Goal: Information Seeking & Learning: Check status

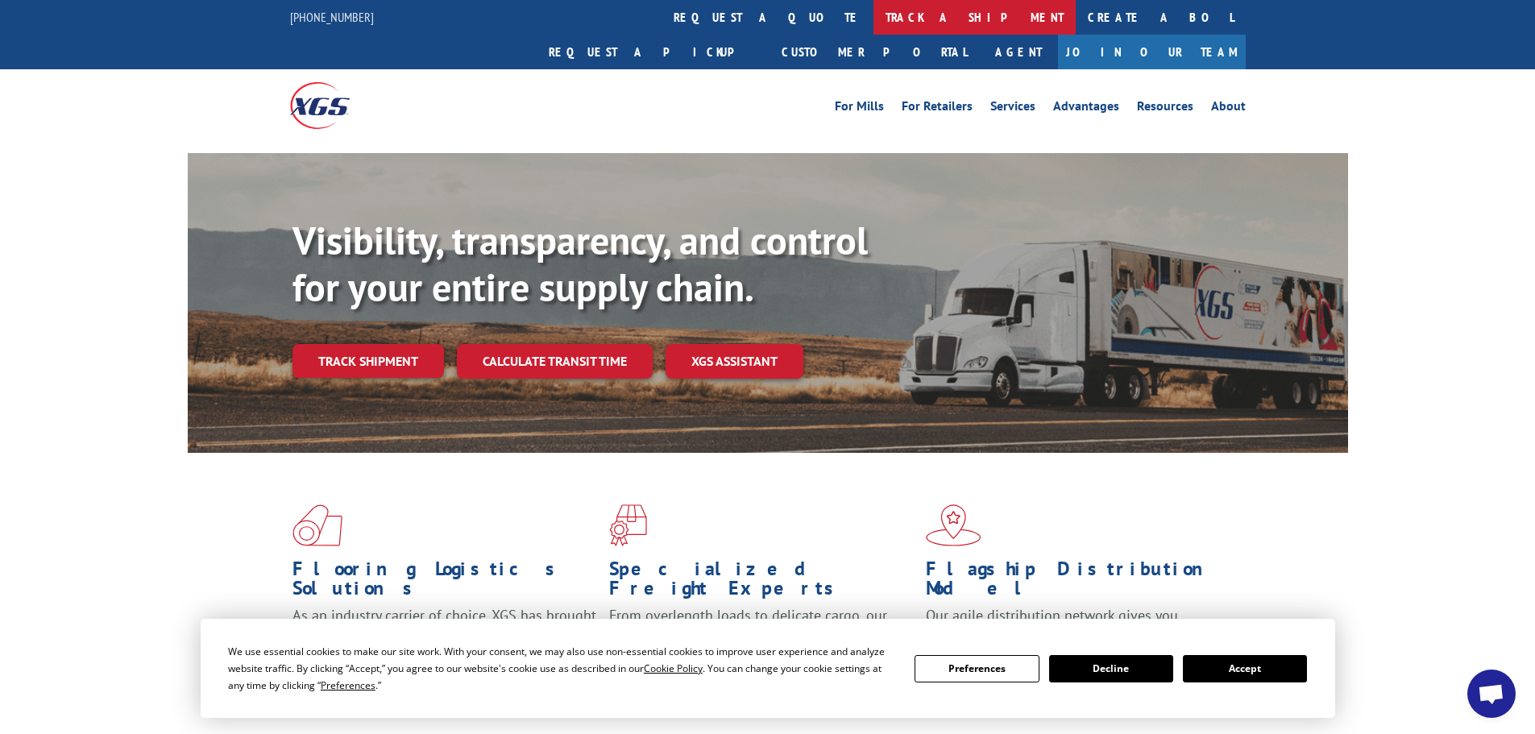
click at [874, 17] on link "track a shipment" at bounding box center [975, 17] width 202 height 35
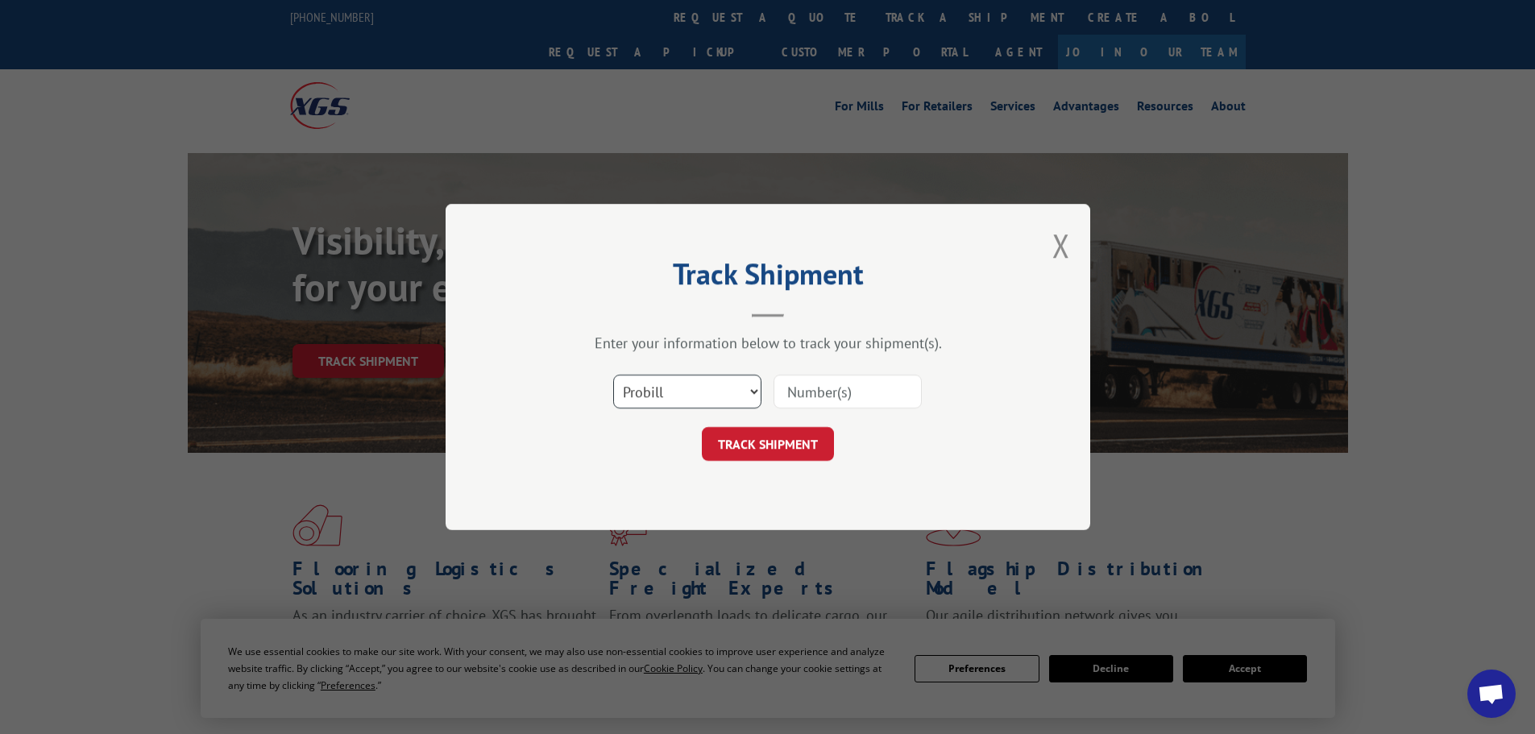
drag, startPoint x: 691, startPoint y: 380, endPoint x: 674, endPoint y: 385, distance: 17.6
click at [675, 384] on select "Select category... Probill BOL PO" at bounding box center [687, 392] width 148 height 34
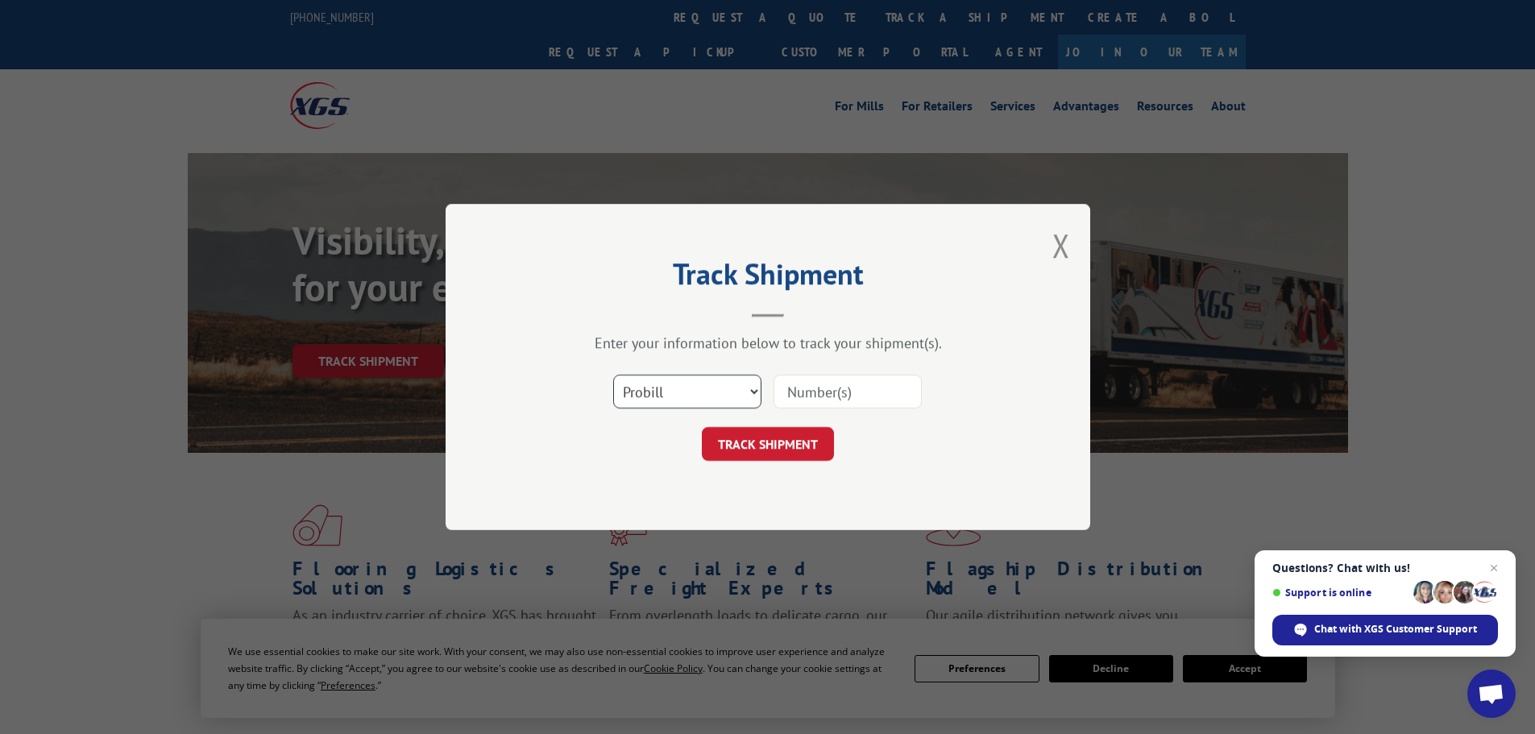
click at [613, 375] on select "Select category... Probill BOL PO" at bounding box center [687, 392] width 148 height 34
click at [798, 400] on input at bounding box center [848, 392] width 148 height 34
paste input "5499592"
type input "5499592"
click at [777, 453] on button "TRACK SHIPMENT" at bounding box center [768, 444] width 132 height 34
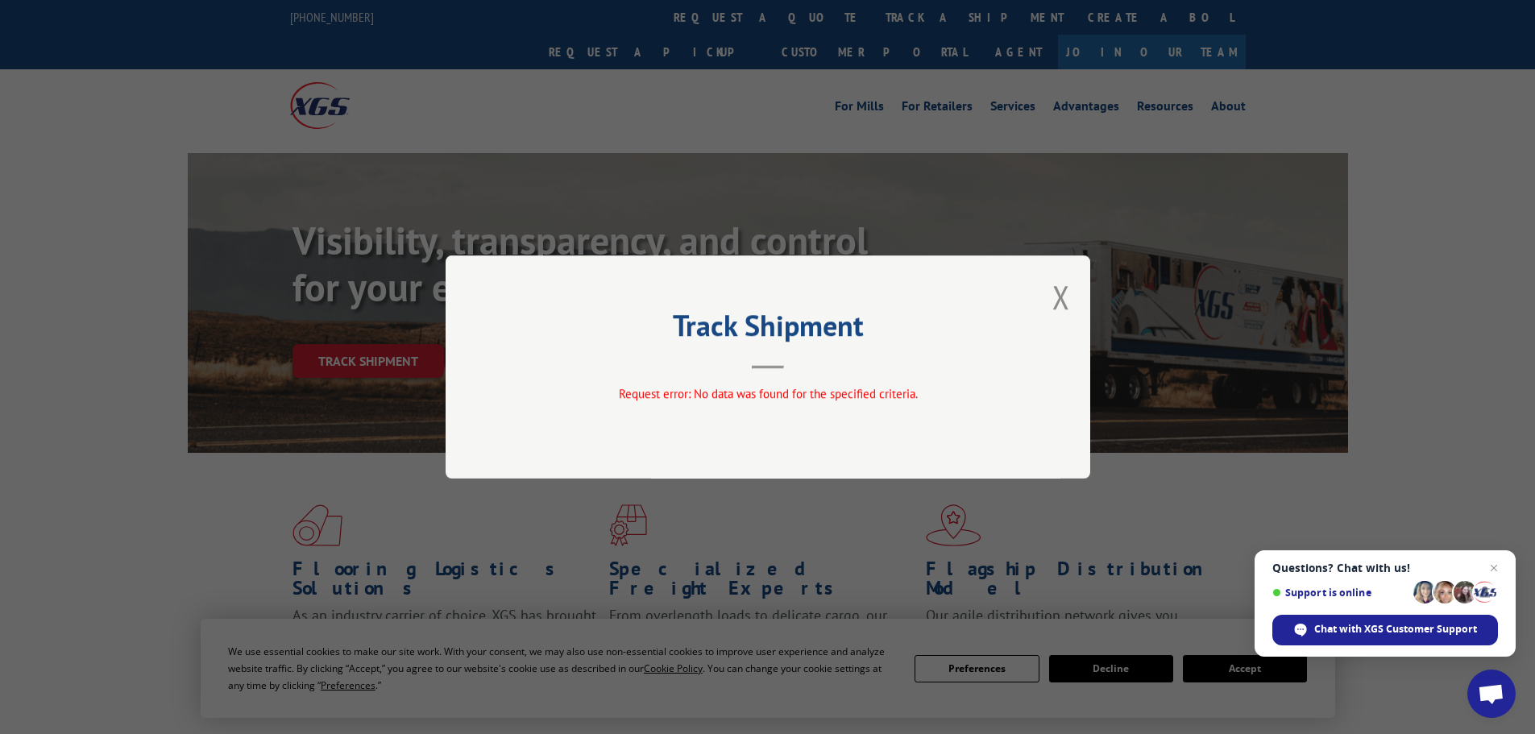
click at [1060, 301] on button "Close modal" at bounding box center [1062, 297] width 18 height 43
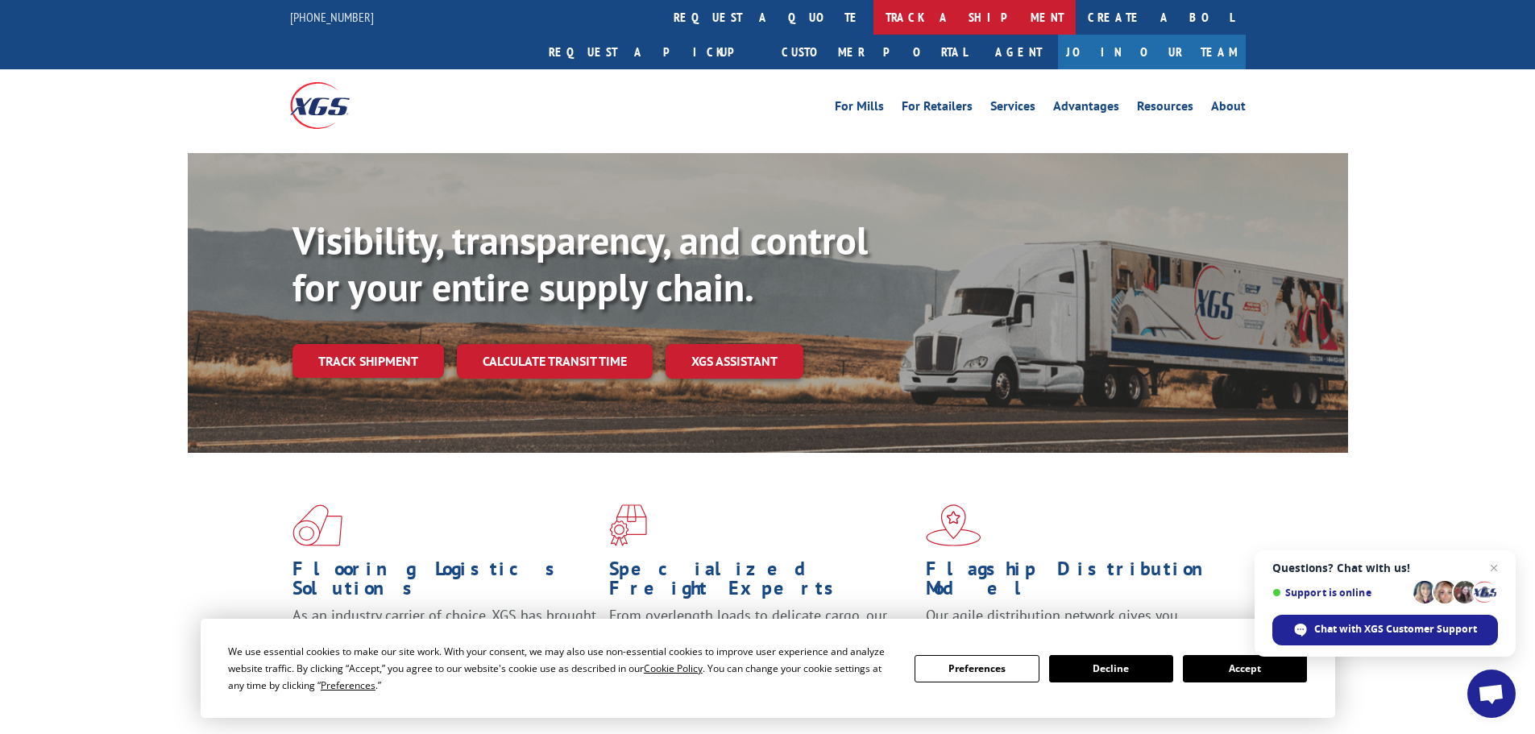
click at [874, 12] on link "track a shipment" at bounding box center [975, 17] width 202 height 35
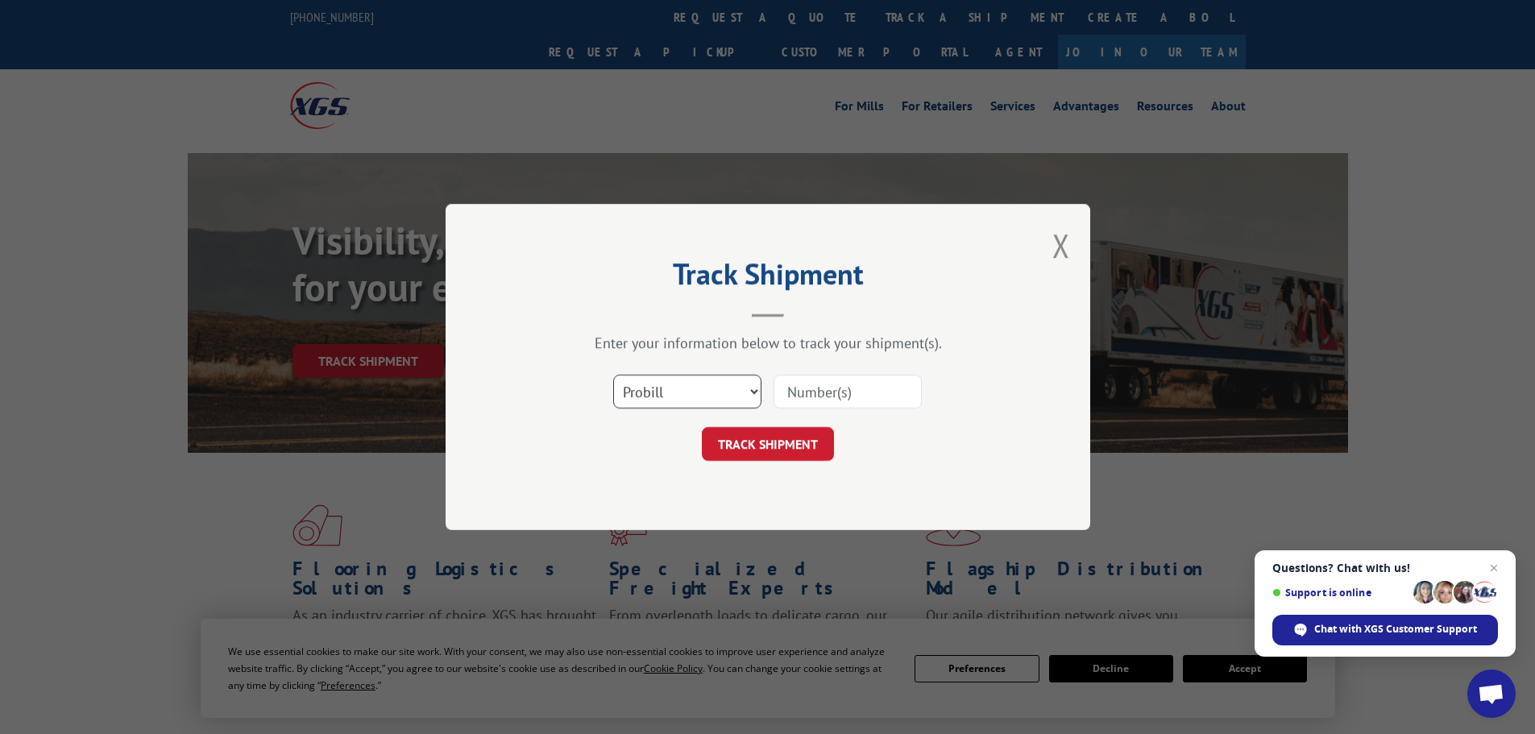
click at [699, 388] on select "Select category... Probill BOL PO" at bounding box center [687, 392] width 148 height 34
select select "bol"
click at [613, 375] on select "Select category... Probill BOL PO" at bounding box center [687, 392] width 148 height 34
click at [805, 384] on input at bounding box center [848, 392] width 148 height 34
paste input "5499592"
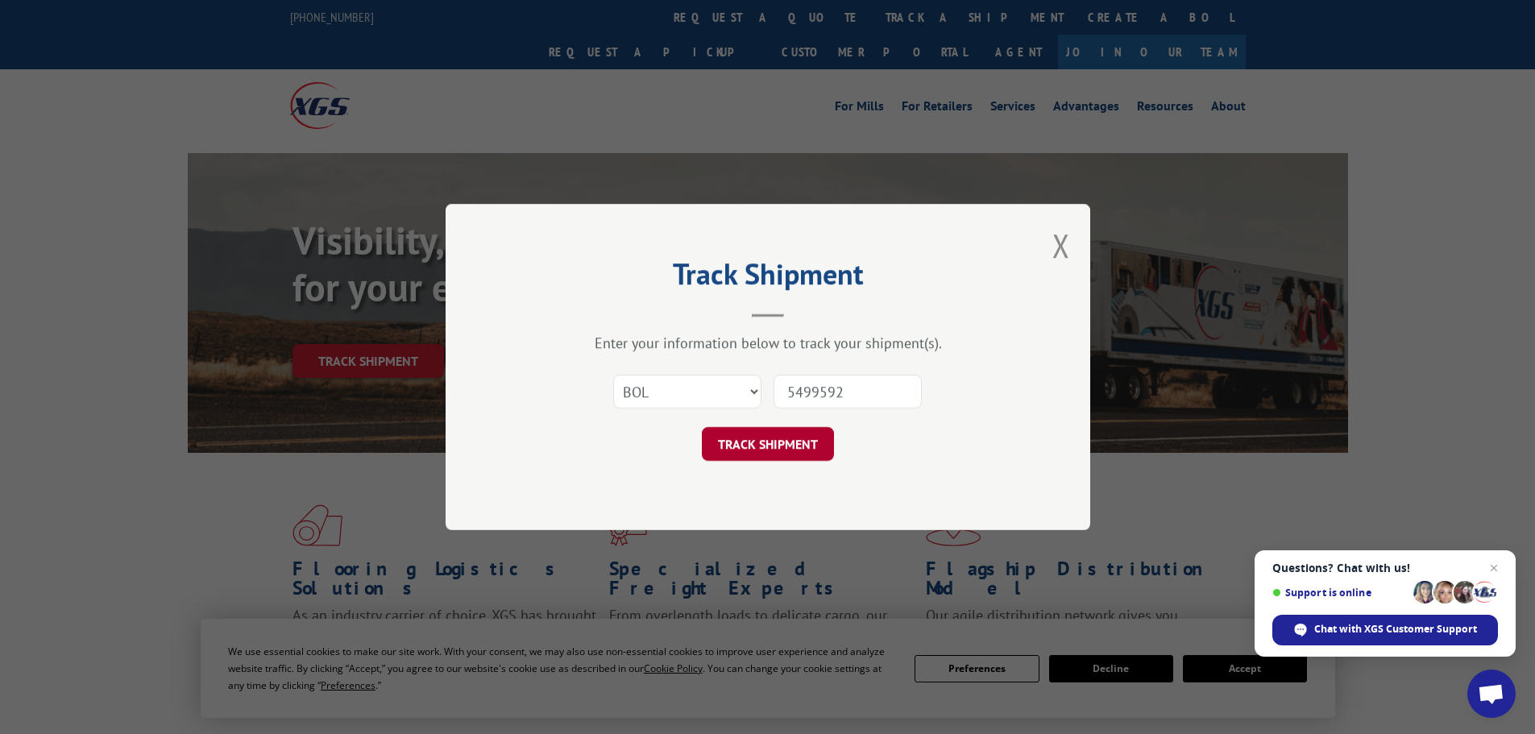
type input "5499592"
click at [770, 448] on button "TRACK SHIPMENT" at bounding box center [768, 444] width 132 height 34
